Goal: Transaction & Acquisition: Purchase product/service

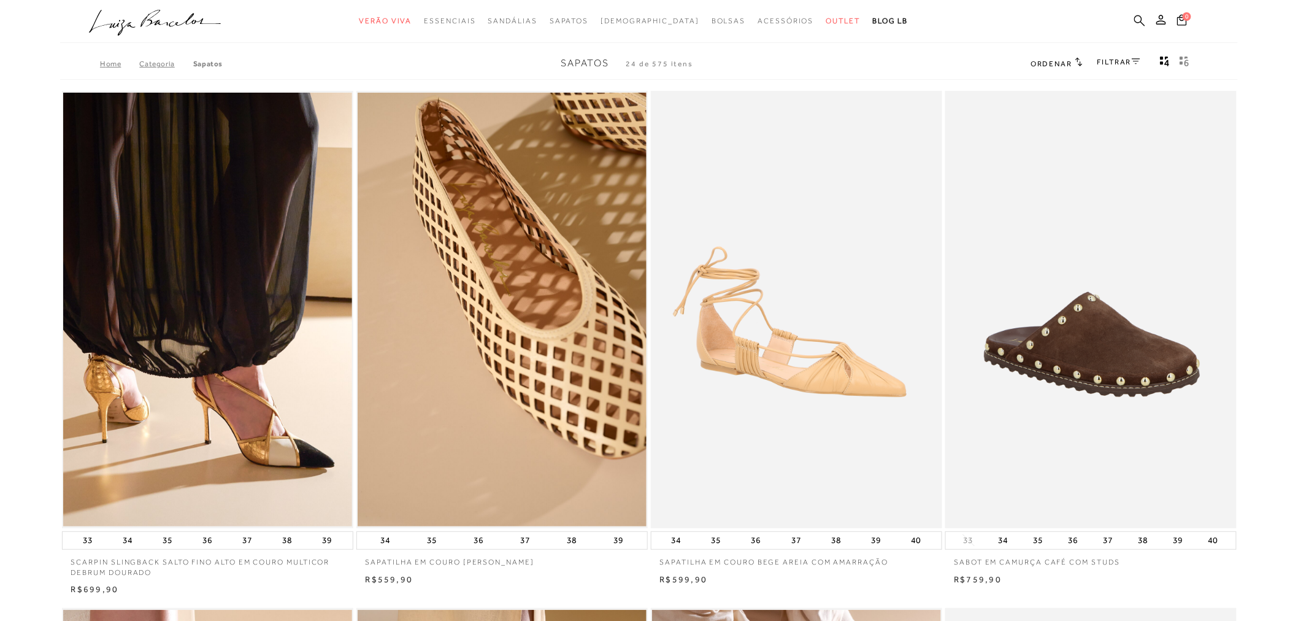
click at [1139, 15] on icon at bounding box center [1139, 20] width 11 height 11
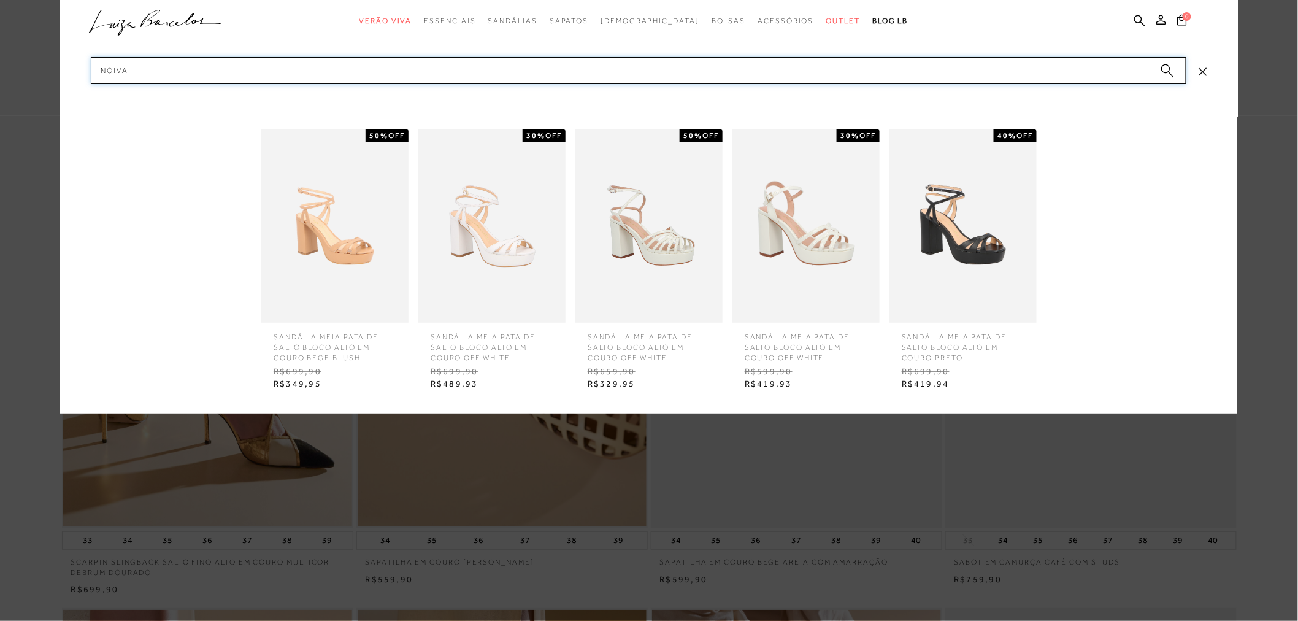
type input "noiva"
click at [1169, 72] on icon "submit" at bounding box center [1167, 71] width 13 height 14
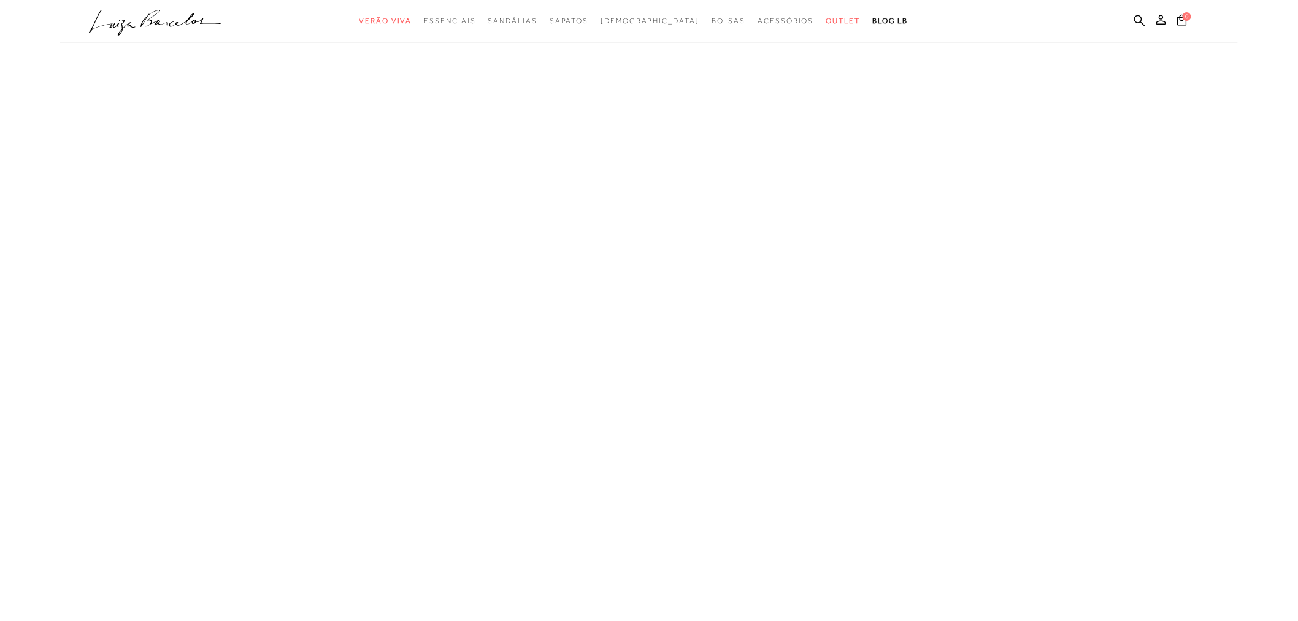
drag, startPoint x: 1169, startPoint y: 72, endPoint x: 1168, endPoint y: 65, distance: 6.8
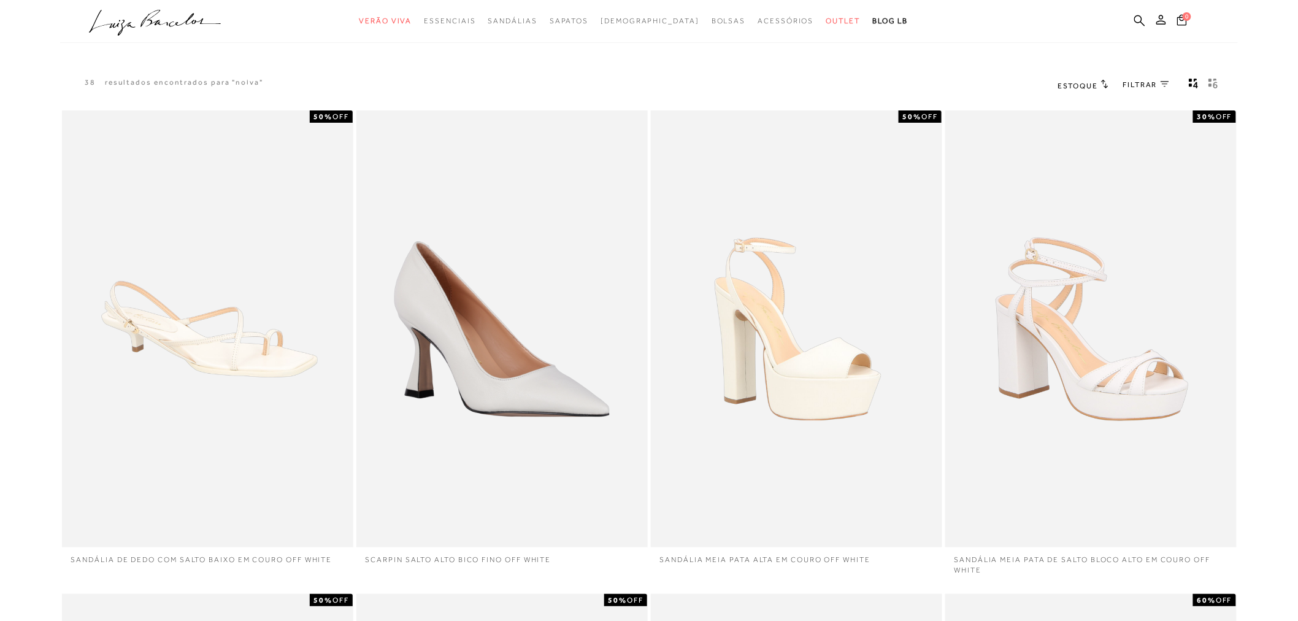
drag, startPoint x: 1168, startPoint y: 65, endPoint x: 796, endPoint y: 66, distance: 372.3
click at [796, 66] on div "38 resultados encontrados para "noiva" [GEOGRAPHIC_DATA] 0" at bounding box center [649, 85] width 1178 height 47
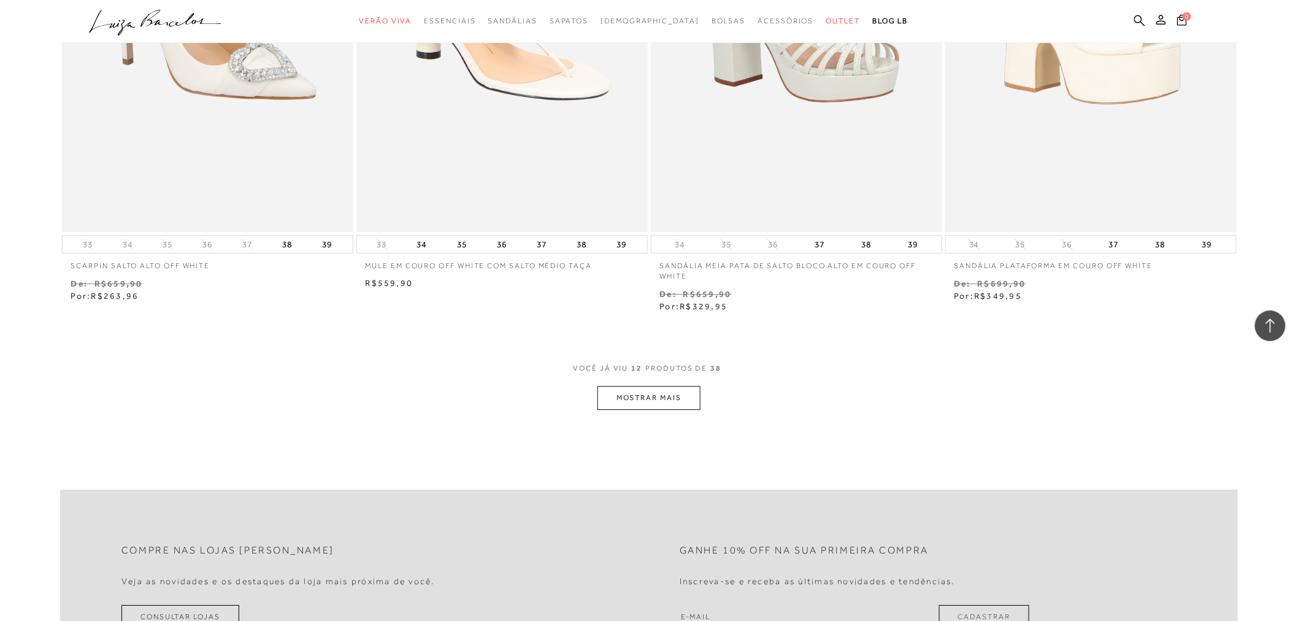
scroll to position [1431, 0]
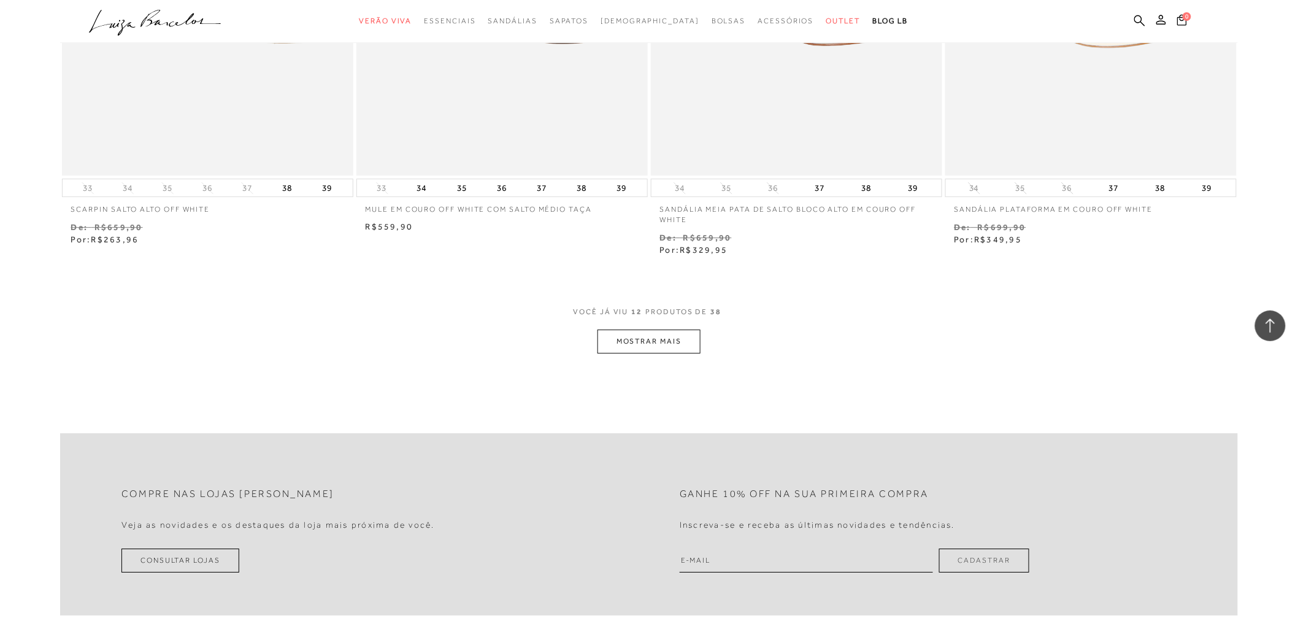
click at [661, 331] on button "MOSTRAR MAIS" at bounding box center [648, 341] width 103 height 24
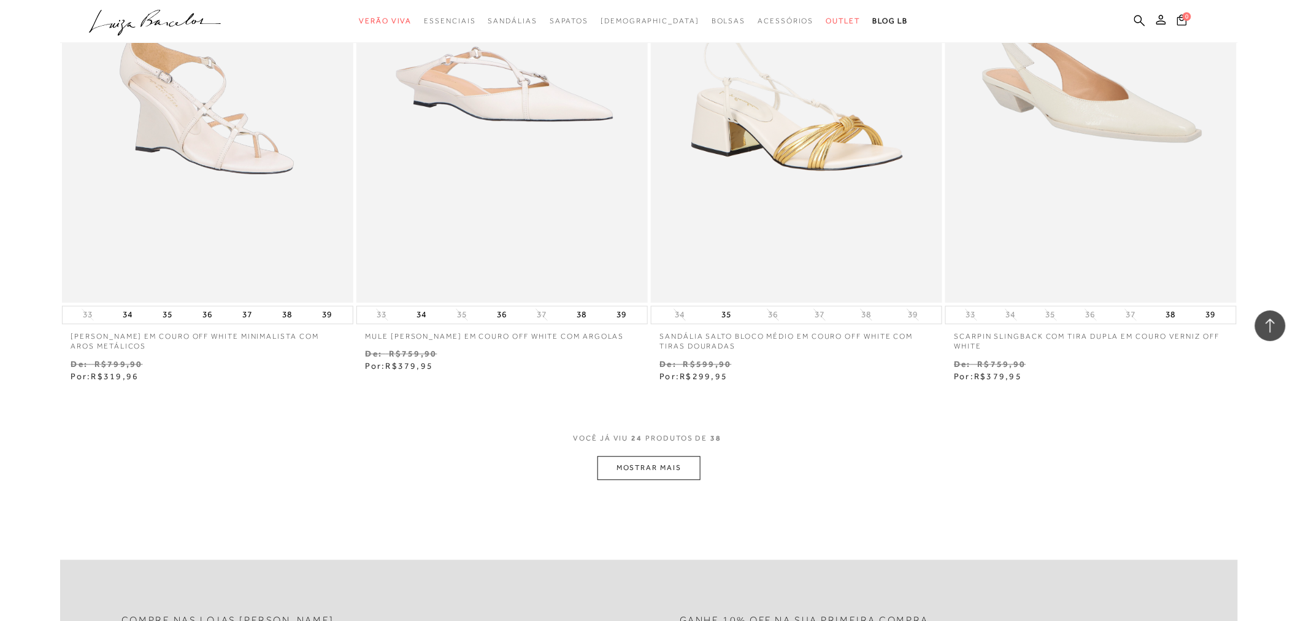
scroll to position [3135, 0]
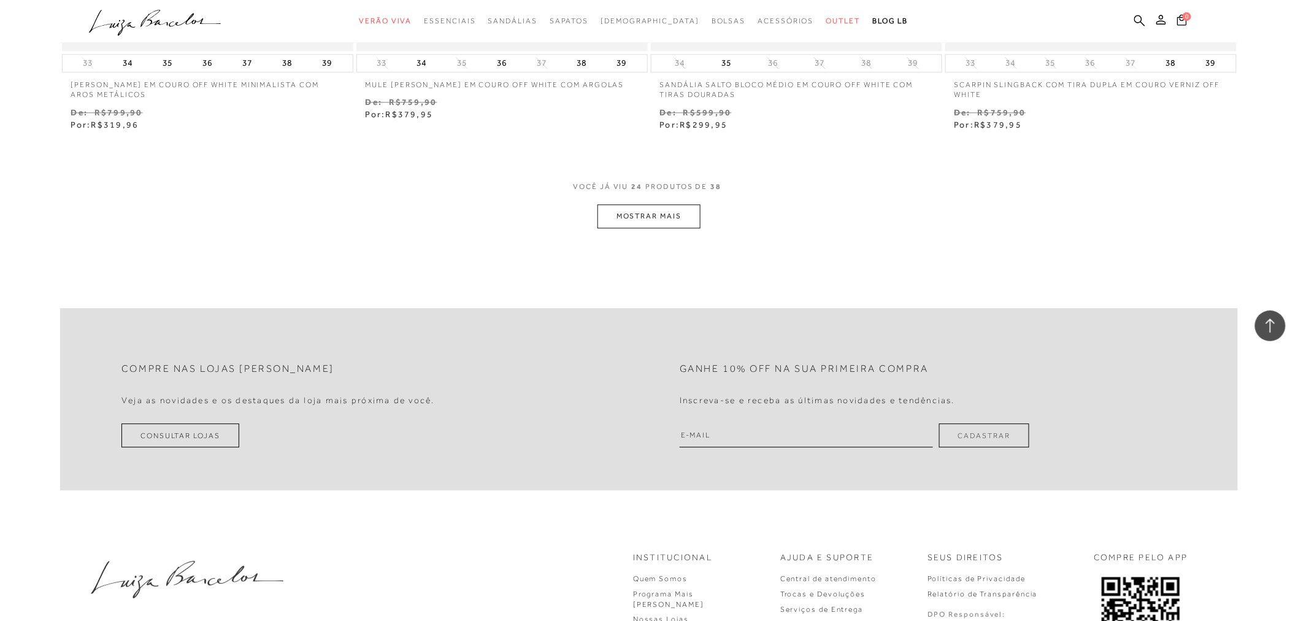
click at [699, 217] on button "MOSTRAR MAIS" at bounding box center [648, 216] width 103 height 24
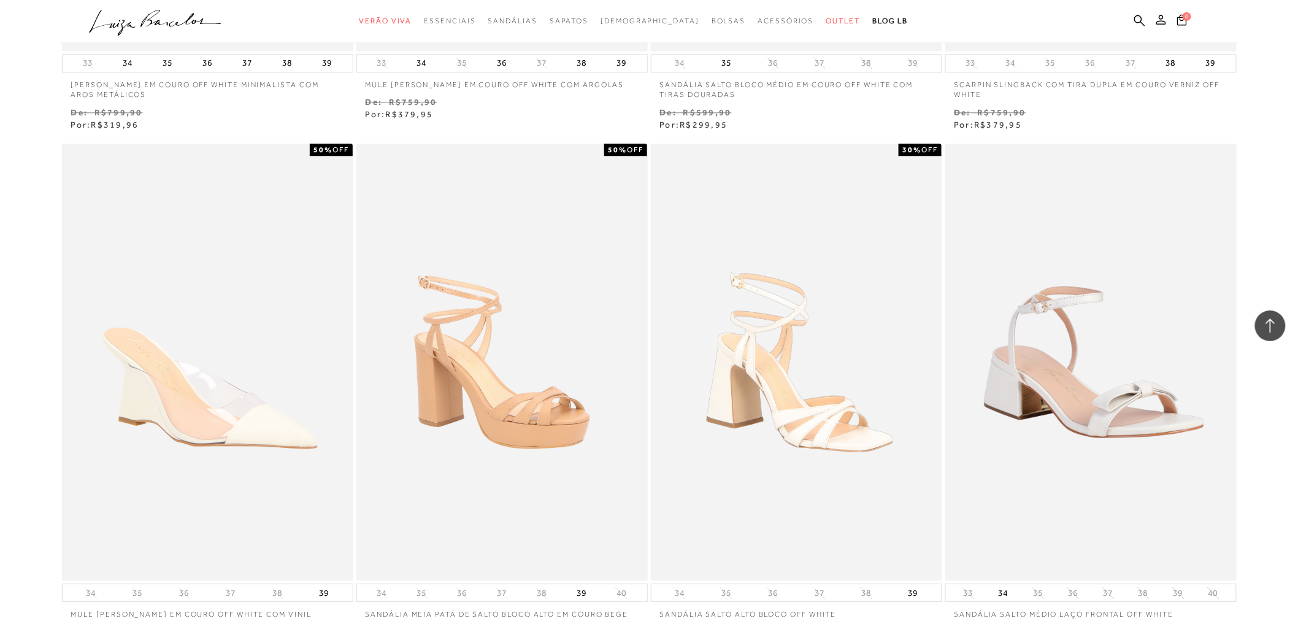
drag, startPoint x: 699, startPoint y: 217, endPoint x: 1280, endPoint y: 203, distance: 581.1
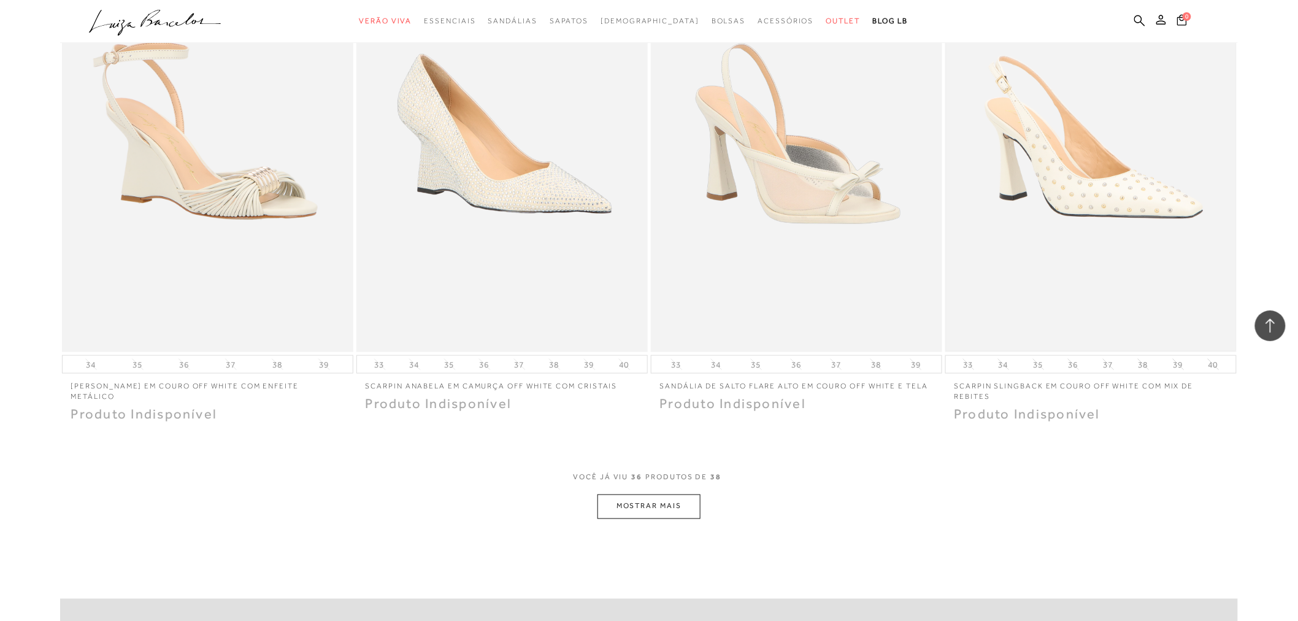
scroll to position [4566, 0]
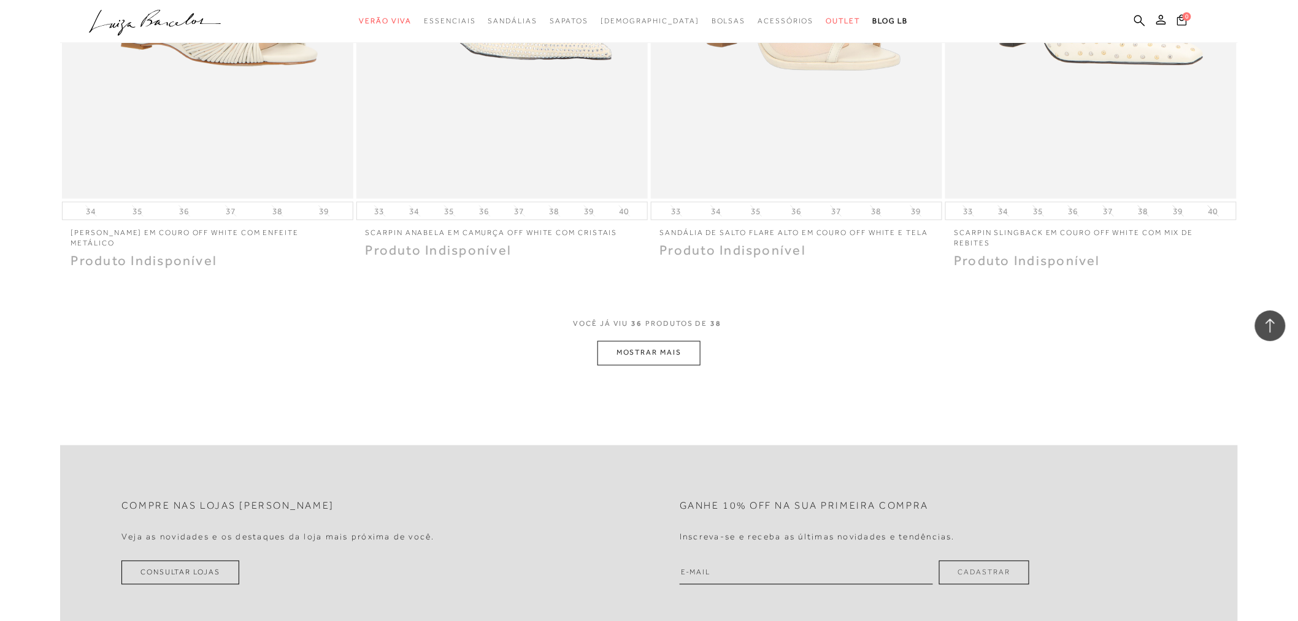
click at [666, 355] on button "MOSTRAR MAIS" at bounding box center [648, 353] width 103 height 24
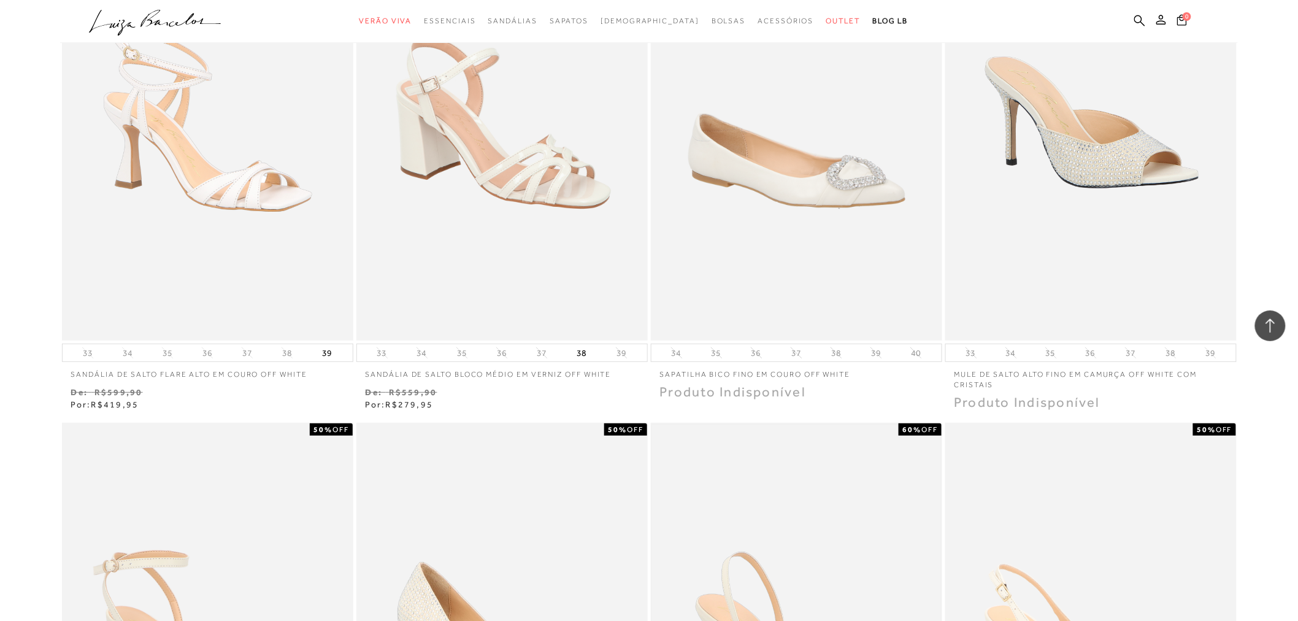
scroll to position [3885, 0]
